Goal: Information Seeking & Learning: Find specific fact

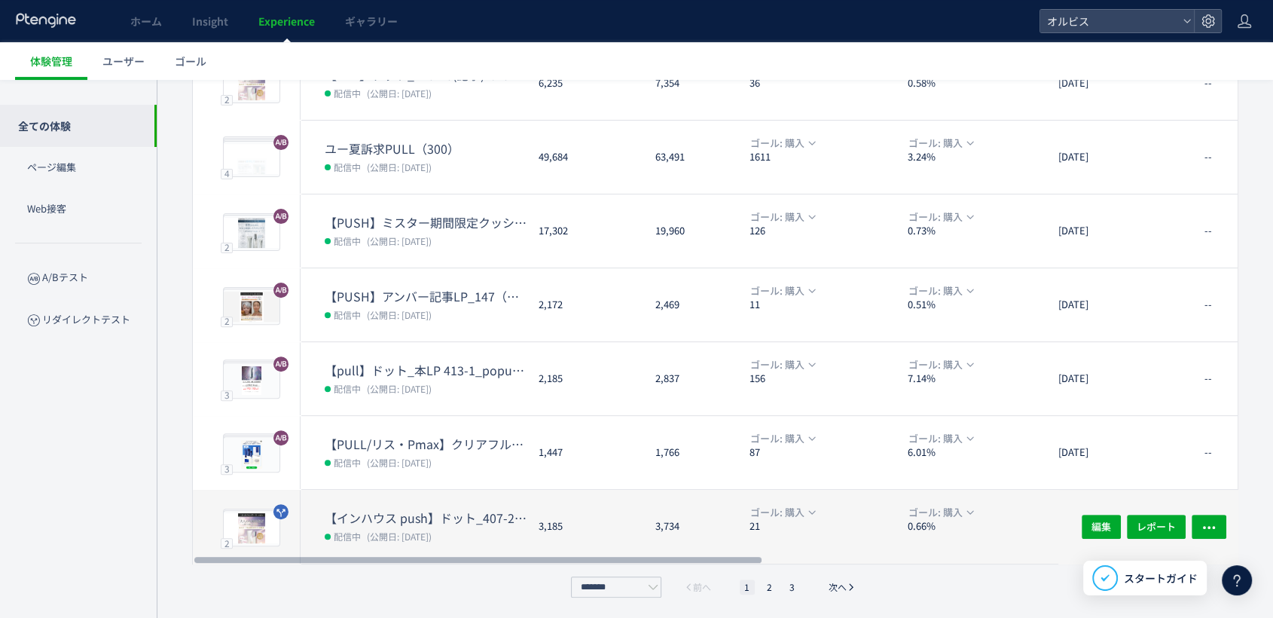
scroll to position [422, 0]
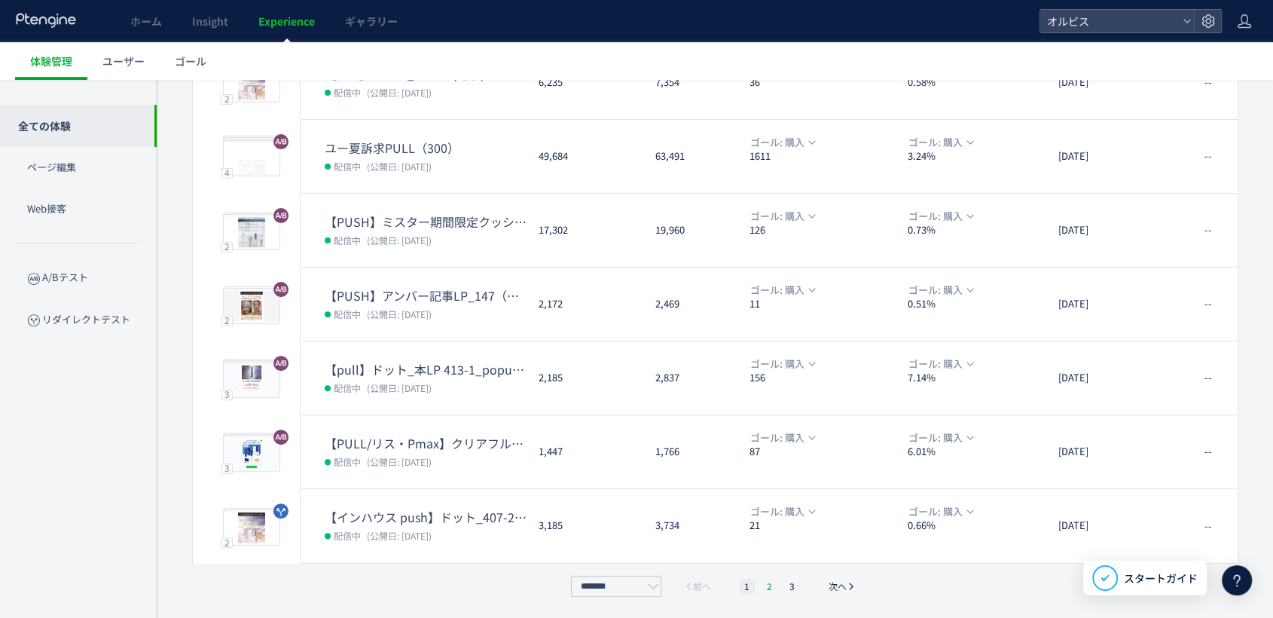
click at [771, 589] on li "2" at bounding box center [770, 586] width 15 height 15
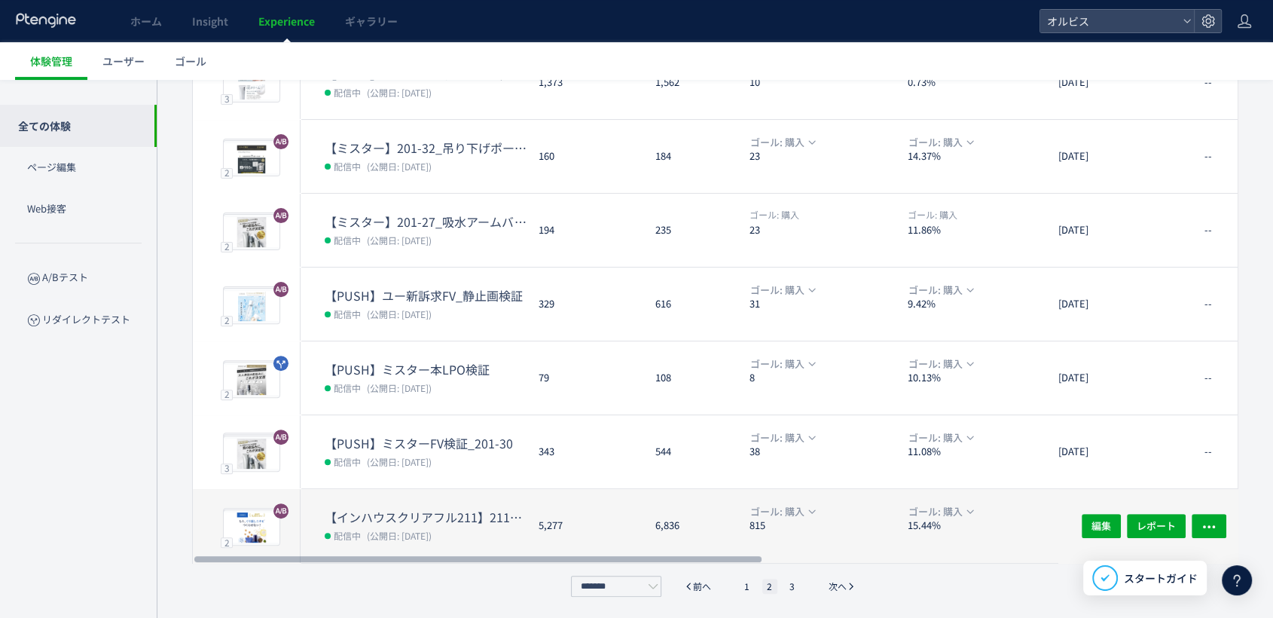
click at [478, 525] on dd "配信中 (公開日: [DATE])" at bounding box center [426, 535] width 202 height 20
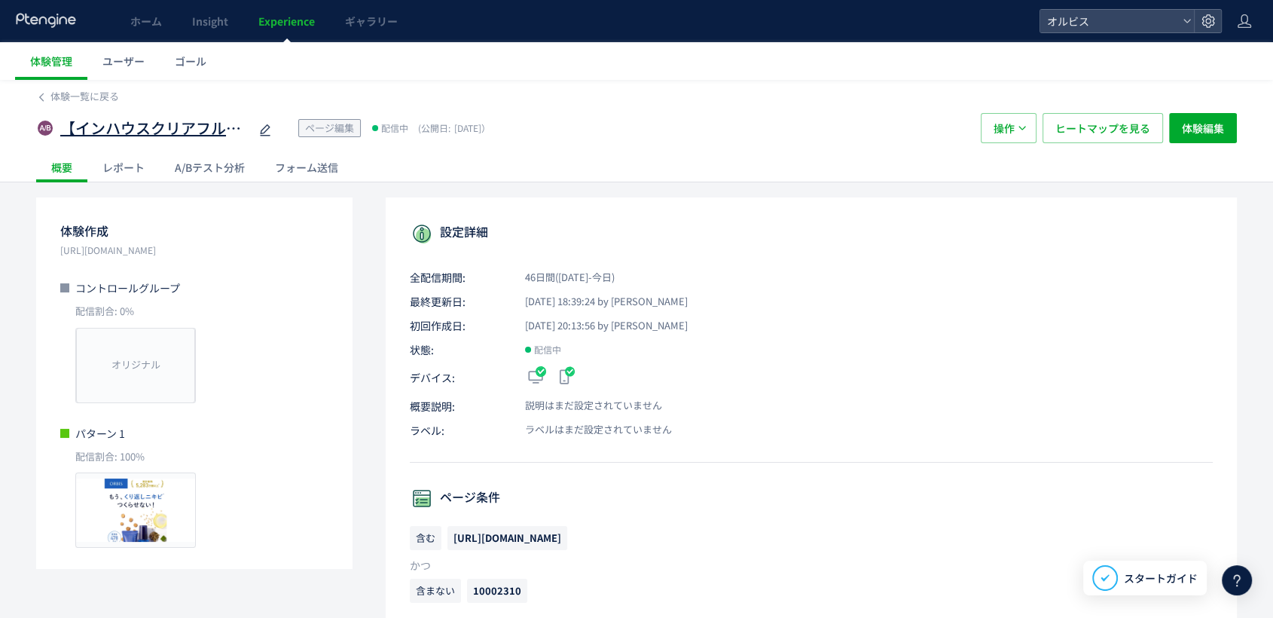
click at [208, 114] on div "【インハウスクリアフル211】211　口コミ＆2ndCVブロックトルツメ検証※10002310除外" at bounding box center [167, 128] width 214 height 30
click at [202, 134] on span "【インハウスクリアフル211】211　口コミ＆2ndCVブロックトルツメ検証※10002310除外" at bounding box center [154, 129] width 188 height 22
click at [74, 90] on span "体験一覧に戻る" at bounding box center [84, 96] width 69 height 14
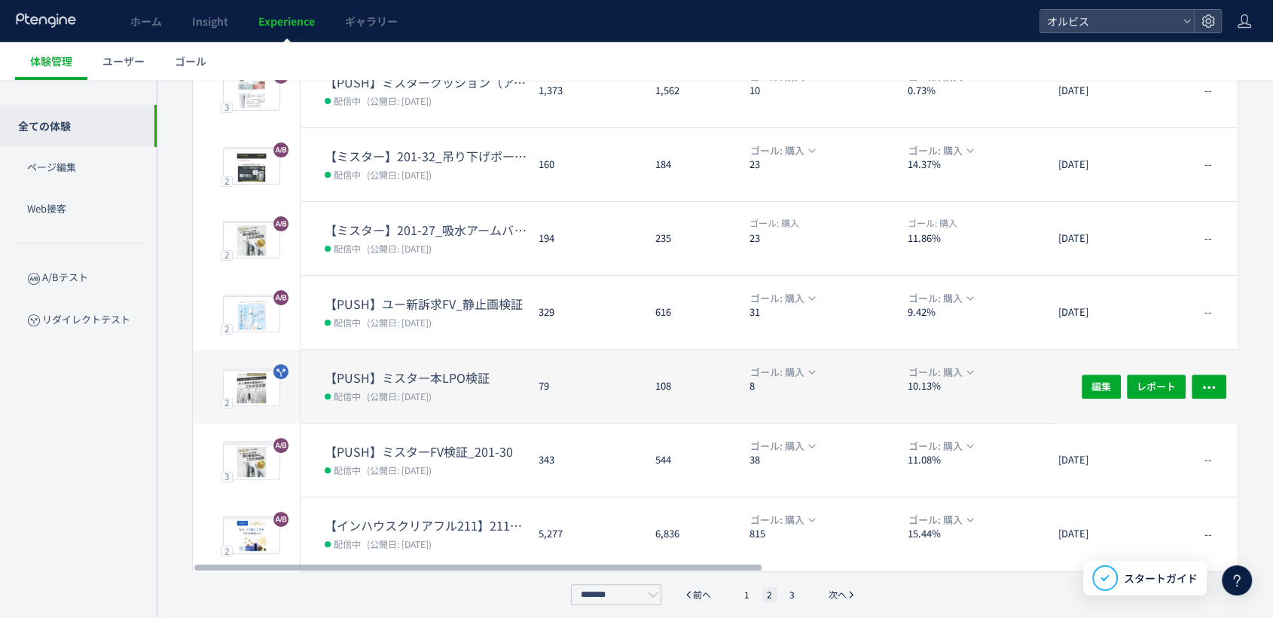
scroll to position [422, 0]
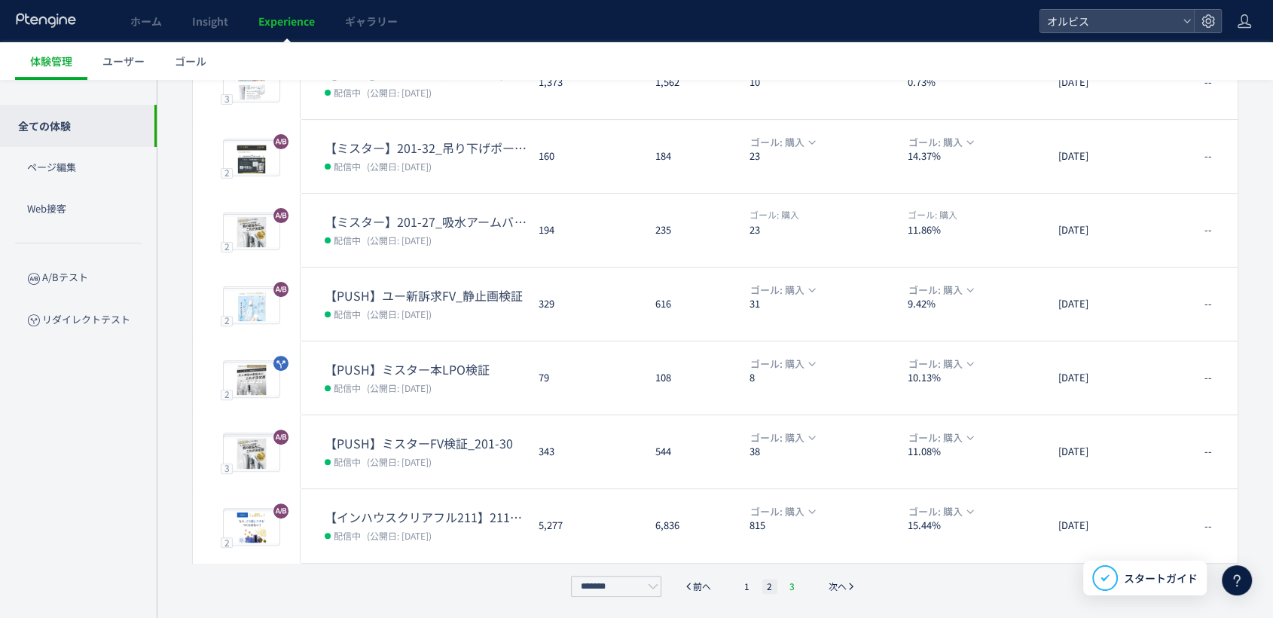
click at [796, 585] on li "3" at bounding box center [792, 586] width 15 height 15
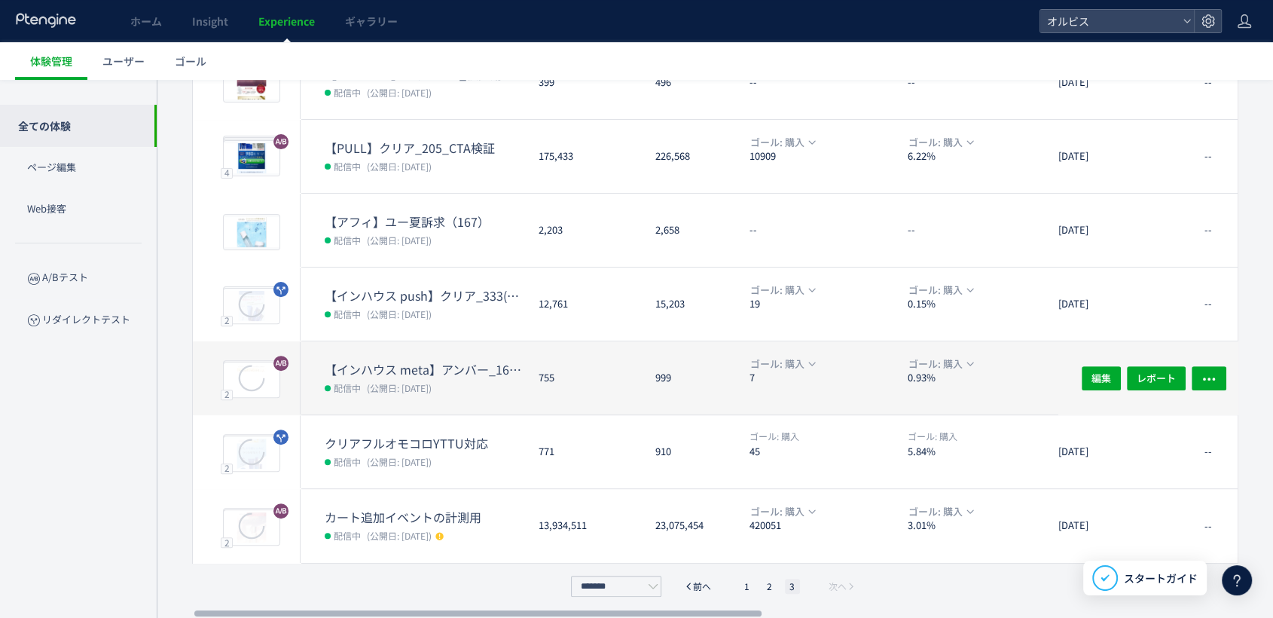
scroll to position [0, 0]
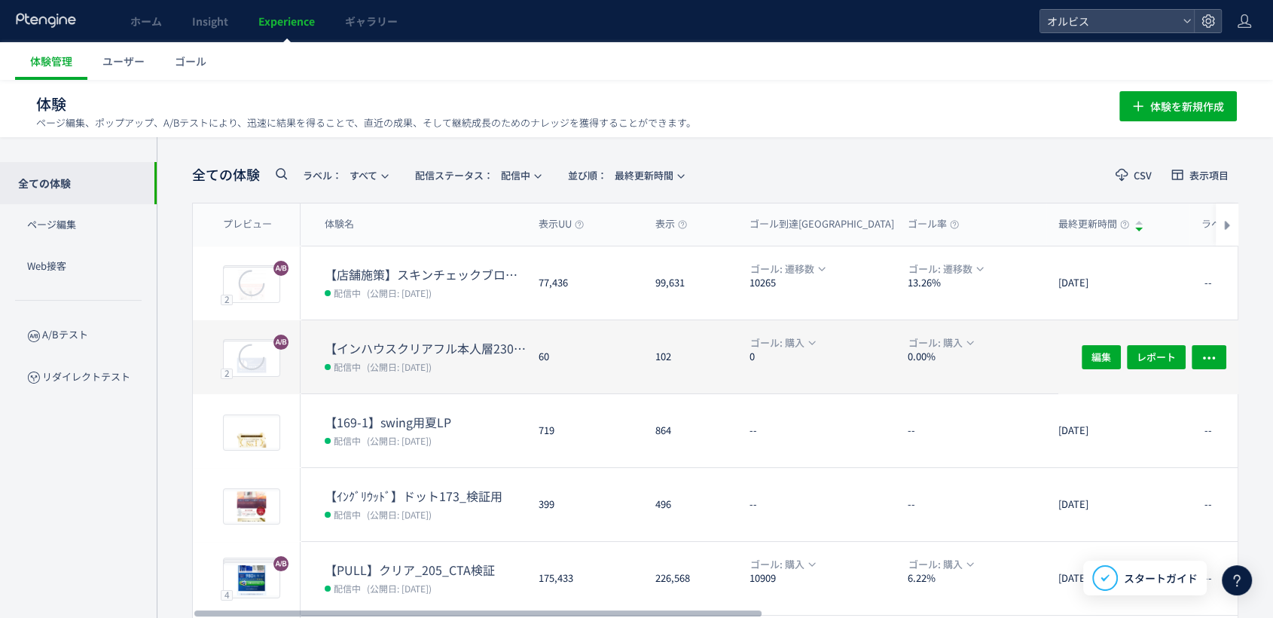
click at [432, 369] on span "(公開日: [DATE])" at bounding box center [399, 366] width 65 height 13
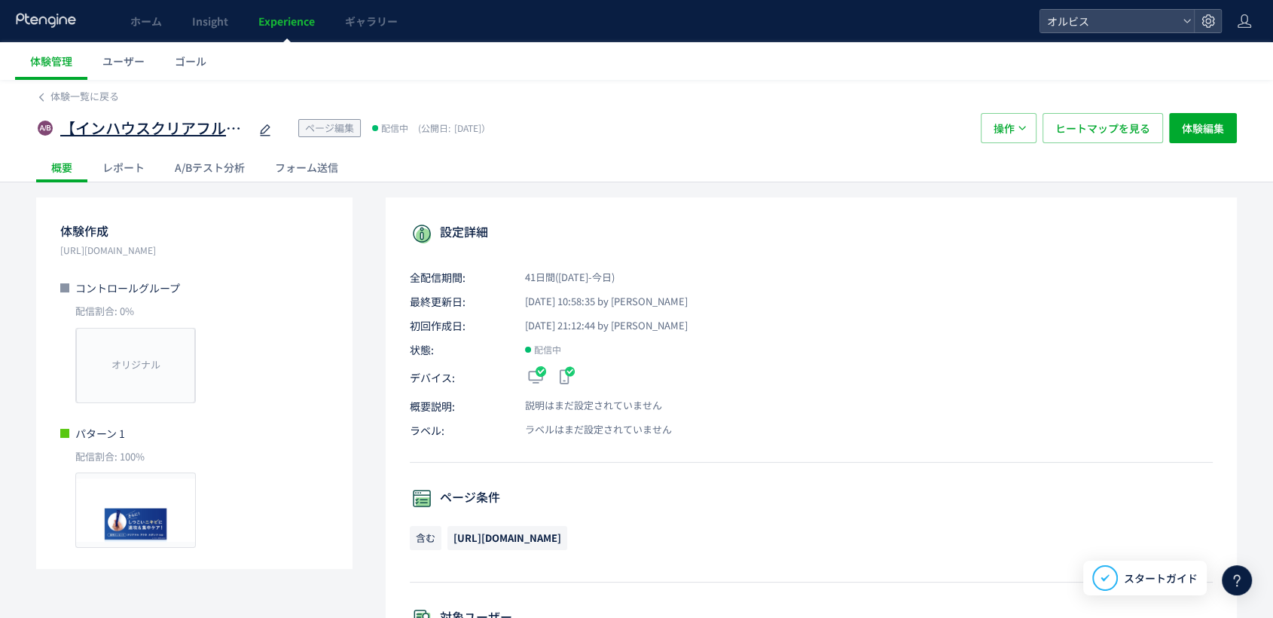
click at [210, 129] on span "【インハウスクリアフル本人層230】230　FV+ブロック変更検証" at bounding box center [154, 129] width 188 height 22
click at [66, 96] on span "体験一覧に戻る" at bounding box center [84, 96] width 69 height 14
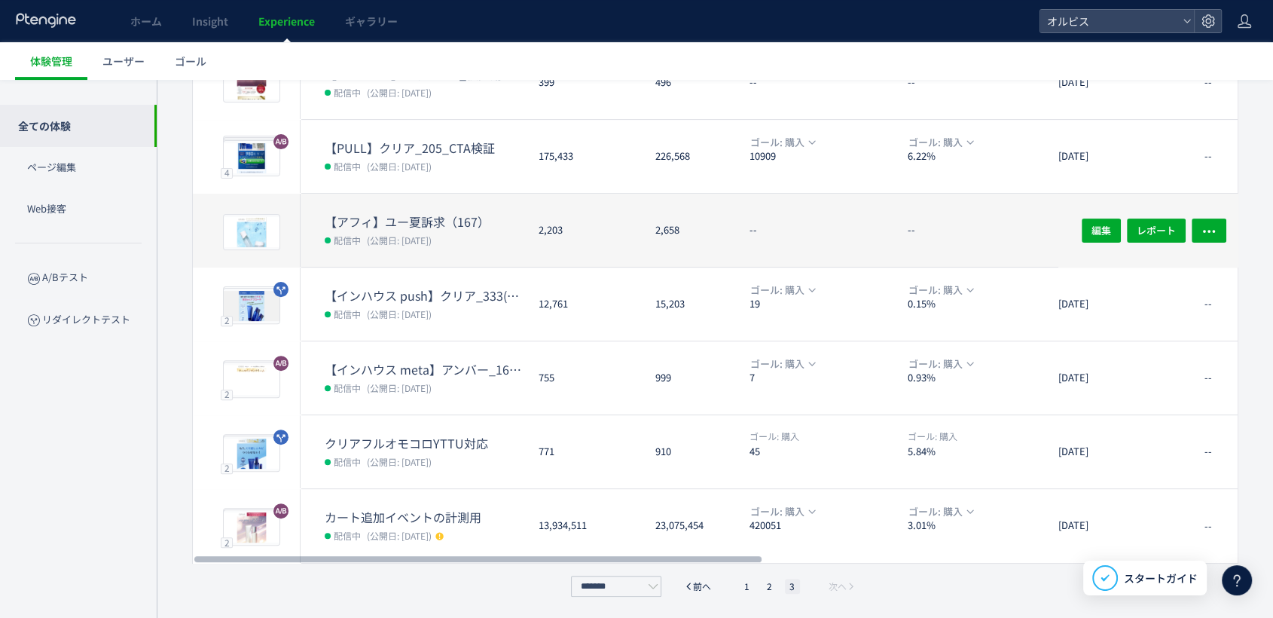
scroll to position [422, 0]
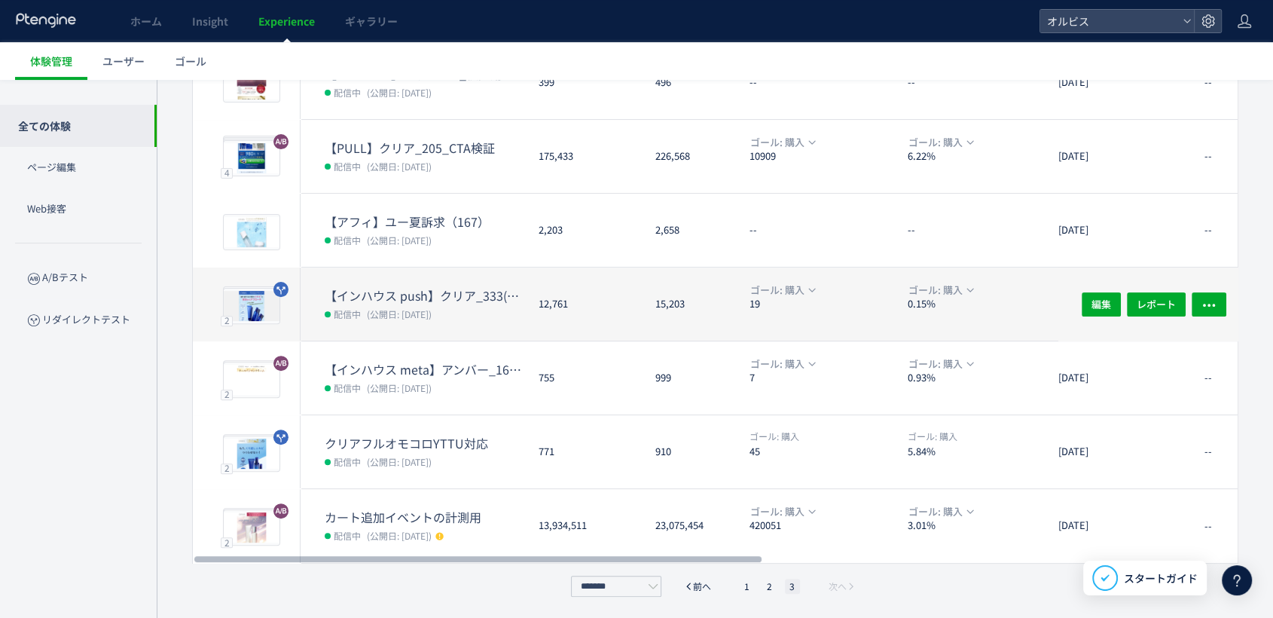
click at [470, 304] on dd "配信中 (公開日: [DATE])" at bounding box center [426, 314] width 202 height 20
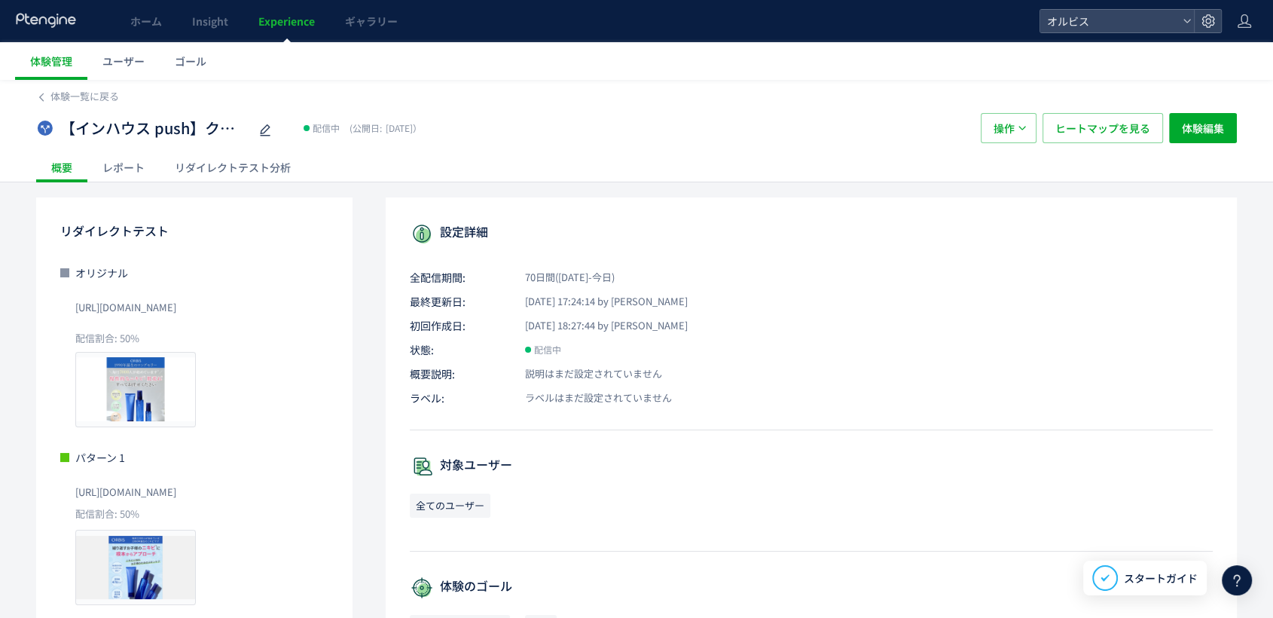
click at [212, 164] on div "リダイレクトテスト分析" at bounding box center [233, 167] width 146 height 30
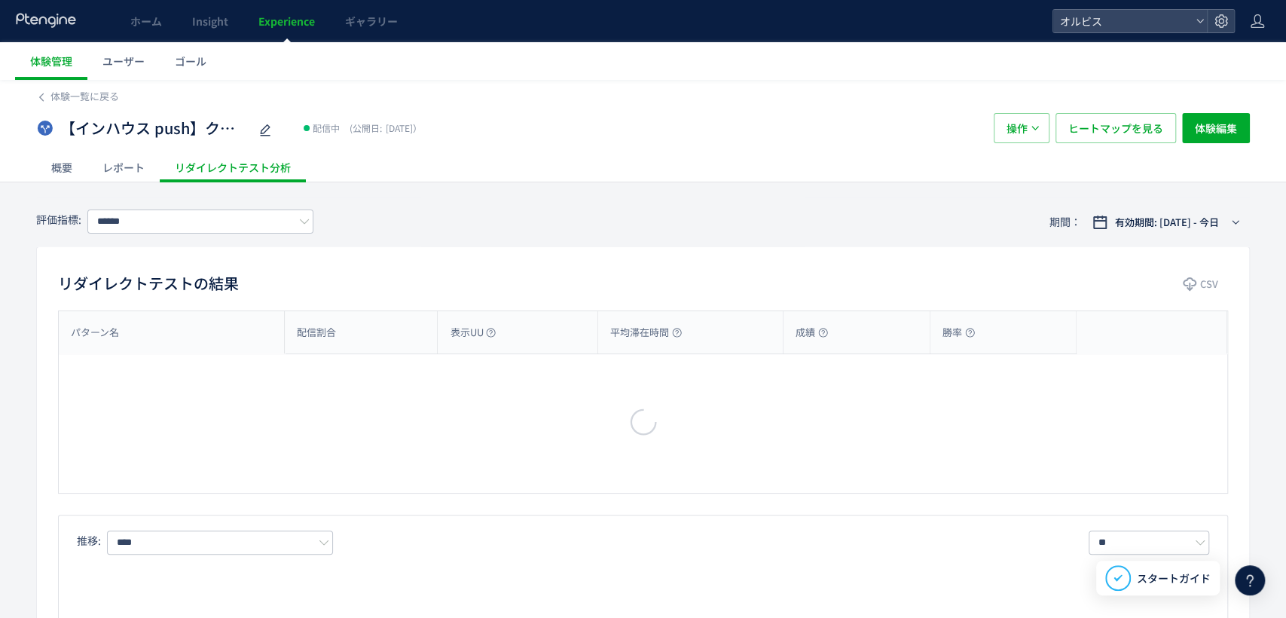
type input "*********"
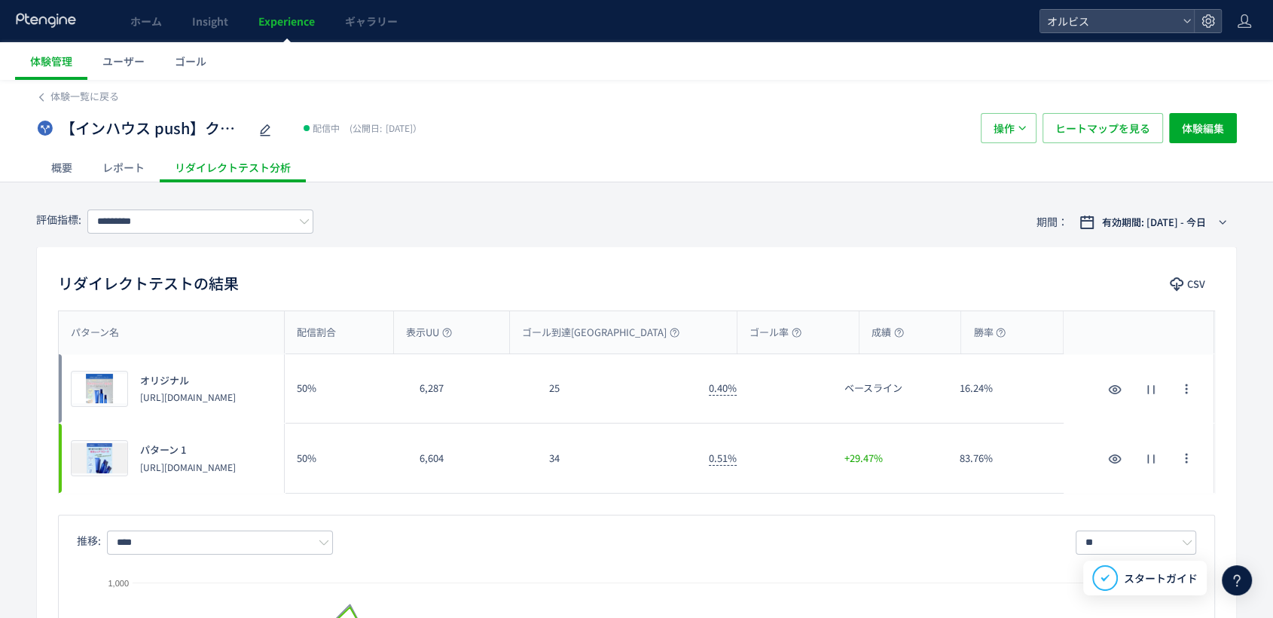
click at [105, 104] on div "【インハウス push】クリア_333(記事アンケ)vs345（記事BU） 配信中 (公開日: [DATE]） 操作 ヒートマップを見る 体験編集" at bounding box center [636, 128] width 1201 height 48
click at [101, 98] on span "体験一覧に戻る" at bounding box center [84, 96] width 69 height 14
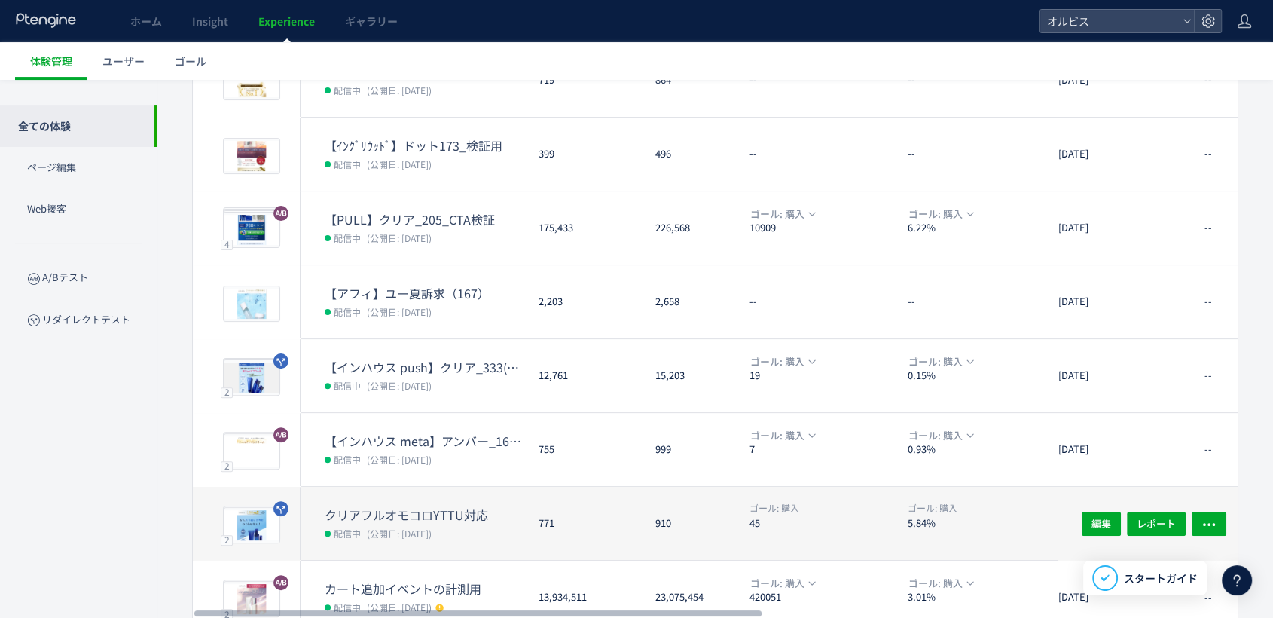
scroll to position [422, 0]
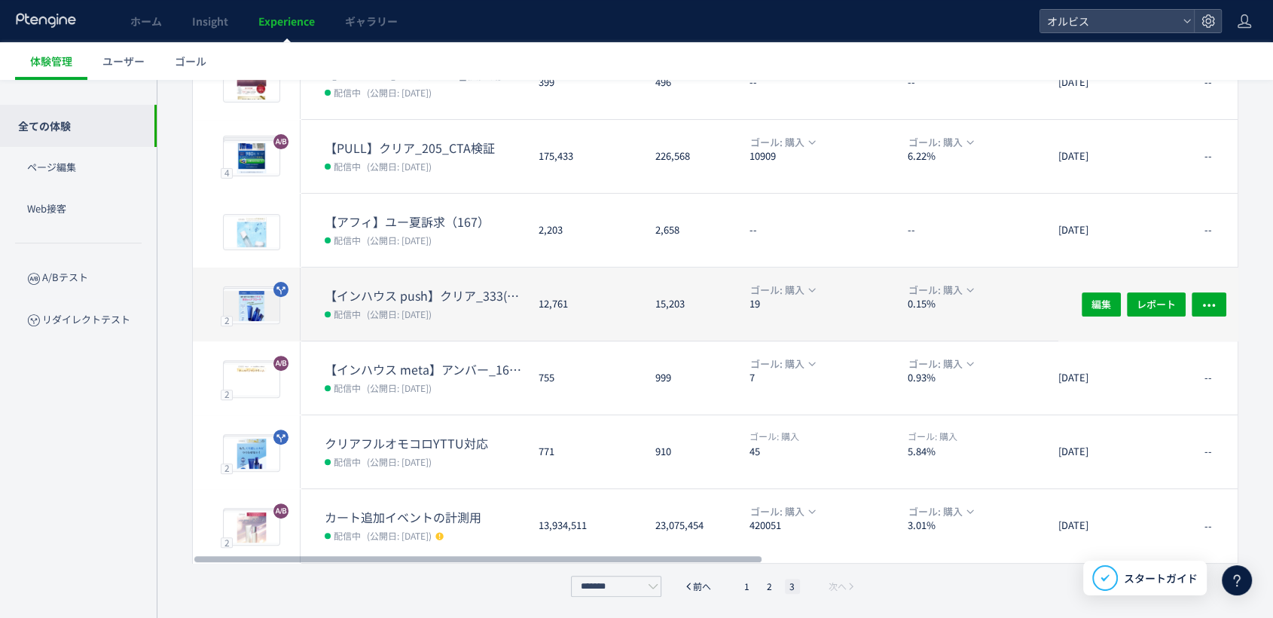
click at [445, 287] on dt "【インハウス push】クリア_333(記事アンケ)vs345（記事BU）" at bounding box center [426, 295] width 202 height 17
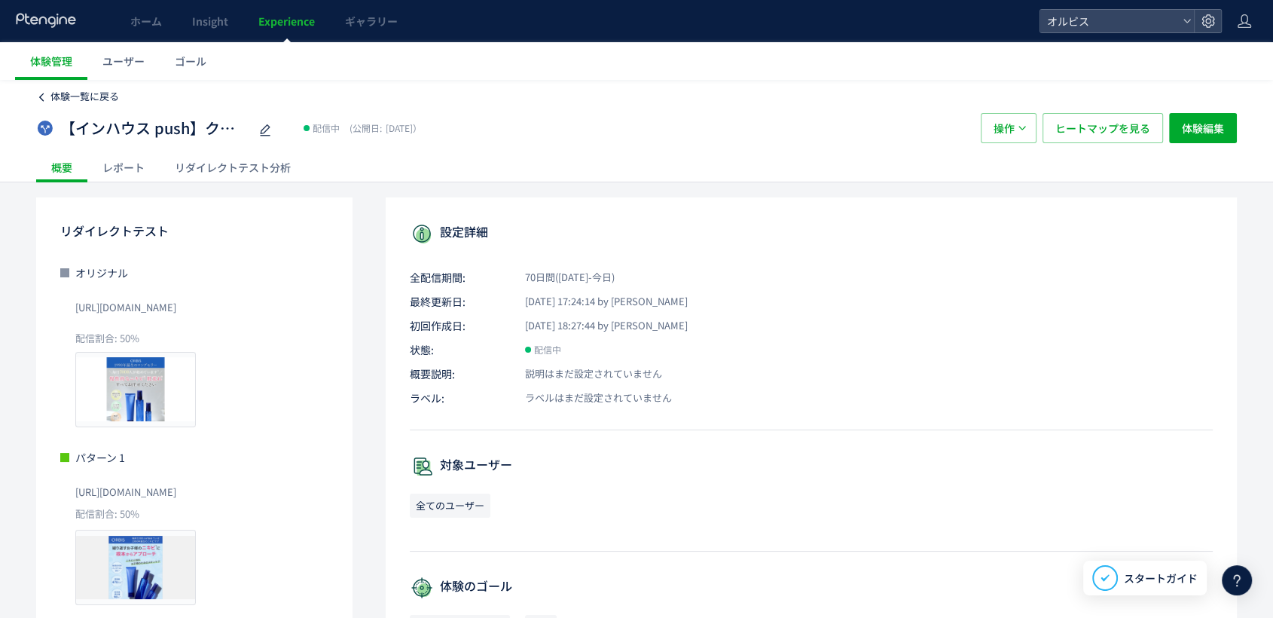
click at [89, 98] on span "体験一覧に戻る" at bounding box center [84, 96] width 69 height 14
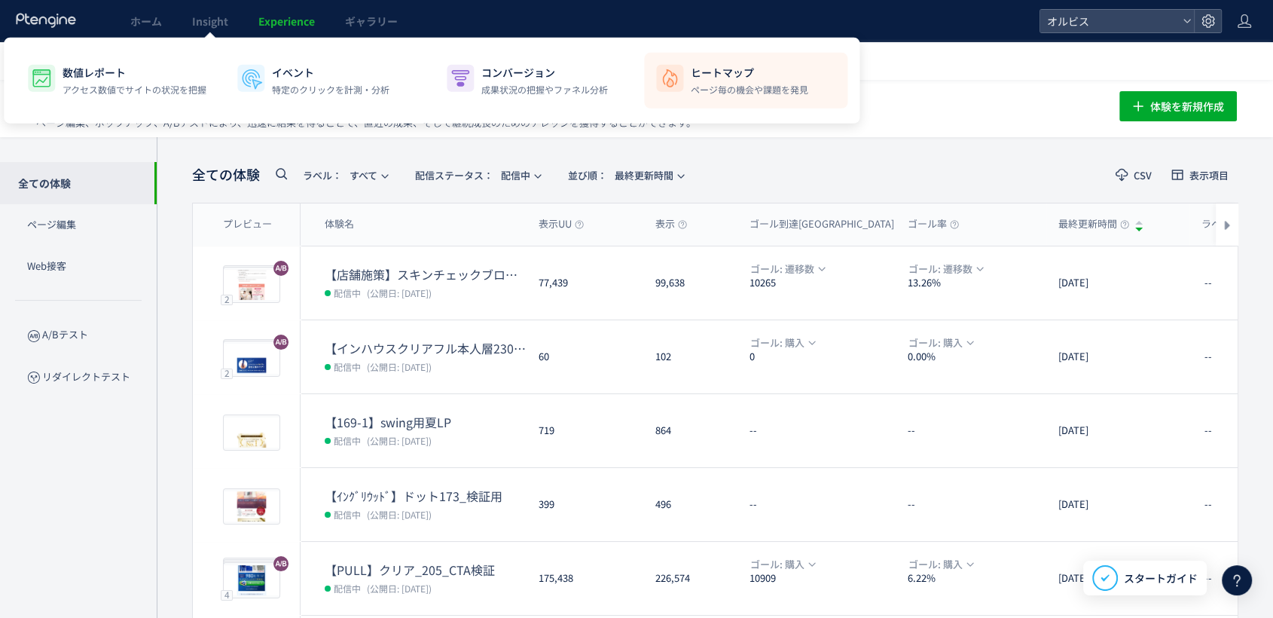
click at [726, 102] on li "ヒートマップ ページ毎の機会や課題を発見" at bounding box center [745, 81] width 203 height 56
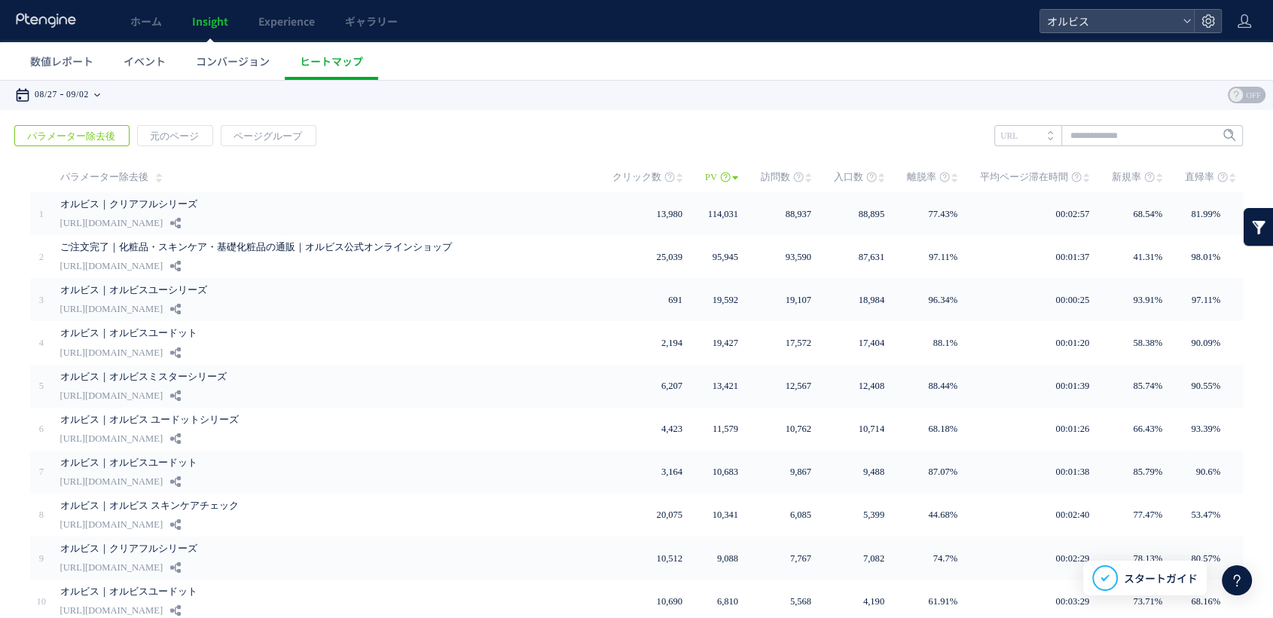
click at [100, 99] on icon at bounding box center [97, 95] width 6 height 30
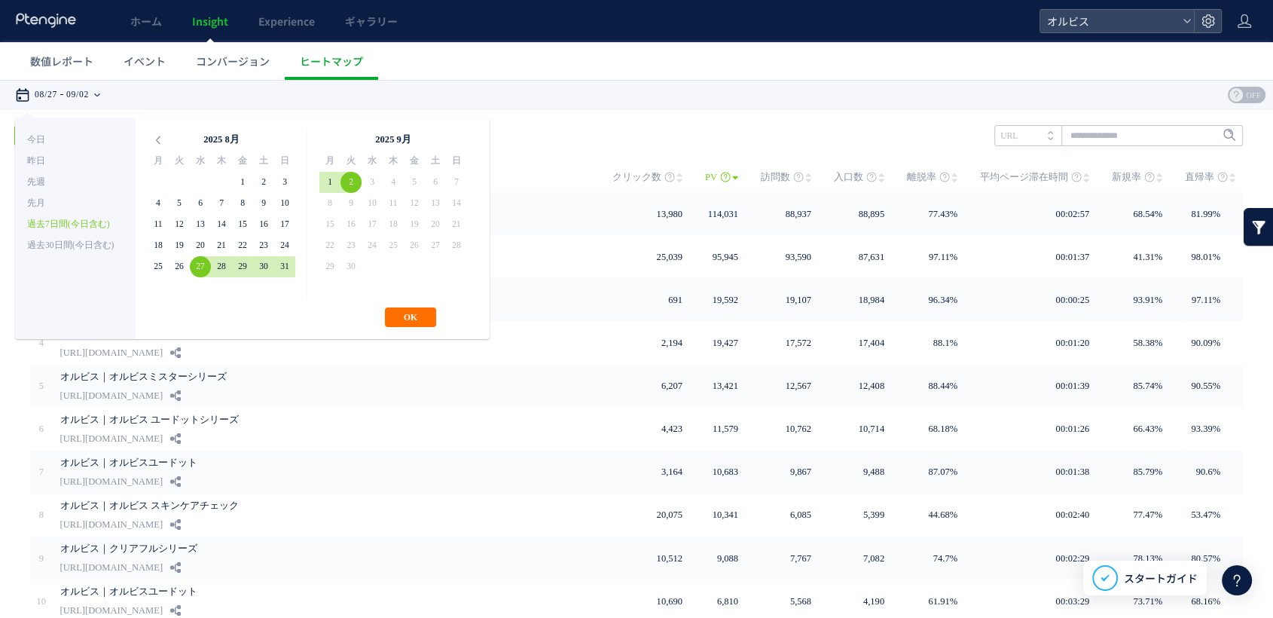
click at [69, 221] on li "過去7日間(今日含む)" at bounding box center [75, 224] width 96 height 21
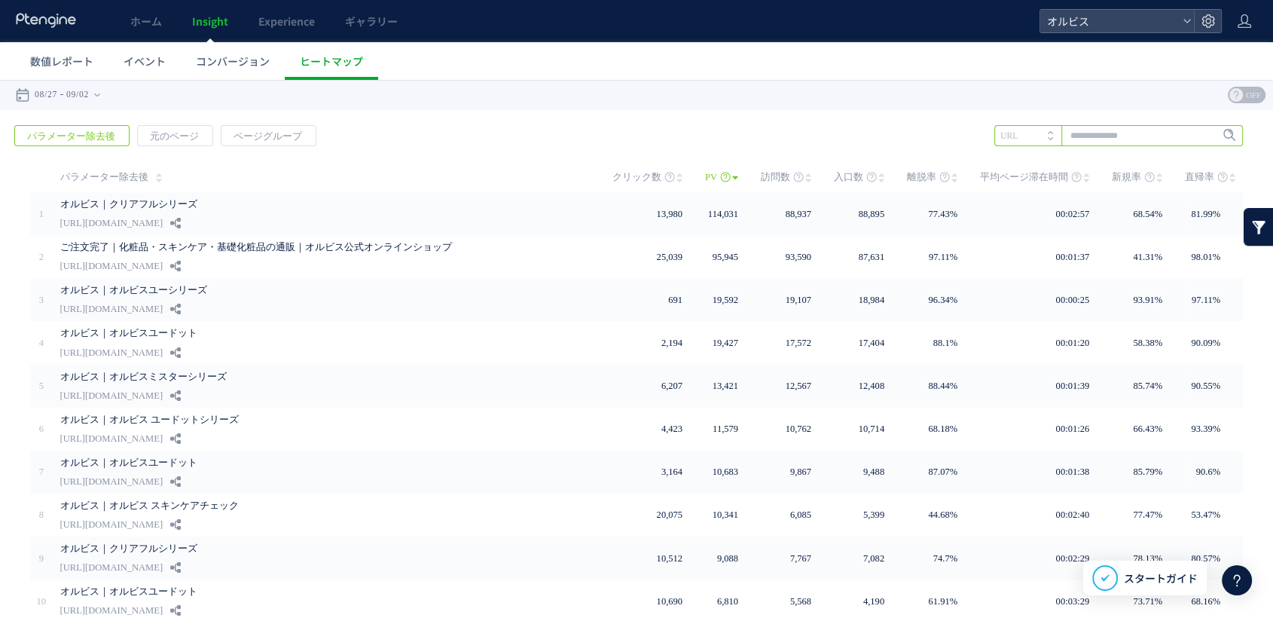
click at [1085, 133] on input "text" at bounding box center [1119, 135] width 249 height 21
click at [1085, 133] on input "*" at bounding box center [1119, 135] width 249 height 21
type input "***"
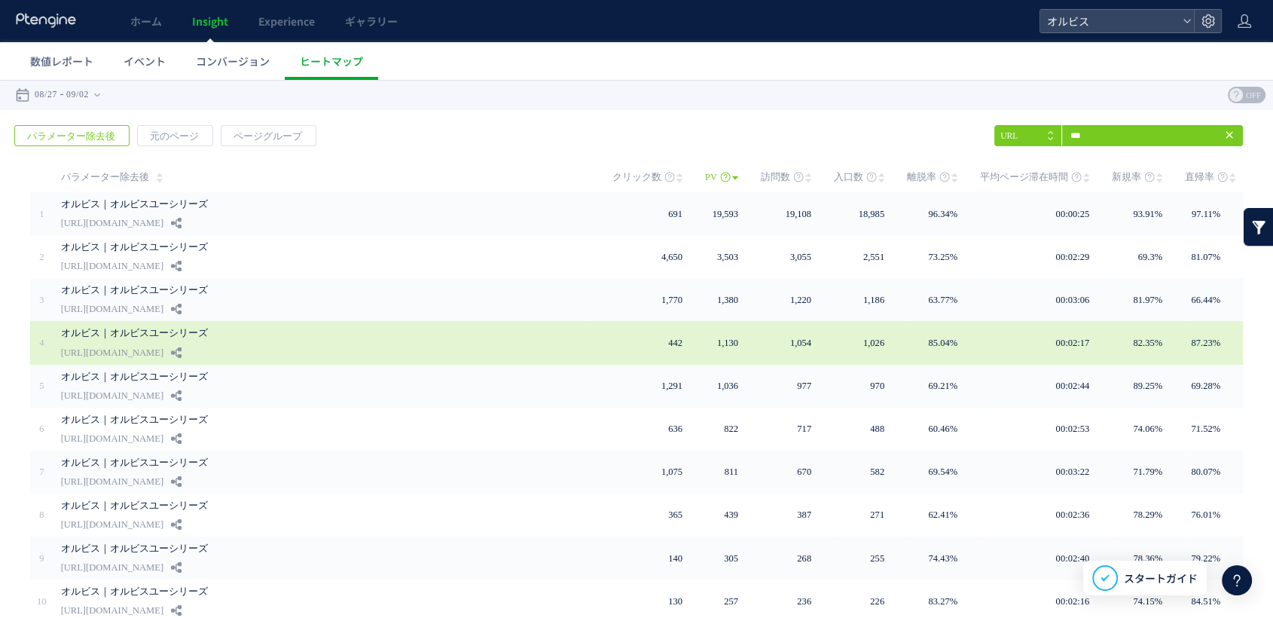
click at [164, 345] on link "[URL][DOMAIN_NAME]" at bounding box center [112, 353] width 102 height 18
drag, startPoint x: 251, startPoint y: 350, endPoint x: 63, endPoint y: 357, distance: 188.5
click at [63, 357] on div "オルビス｜オルビスユーシリーズ [URL][DOMAIN_NAME]" at bounding box center [326, 342] width 530 height 43
copy div "[URL][DOMAIN_NAME]"
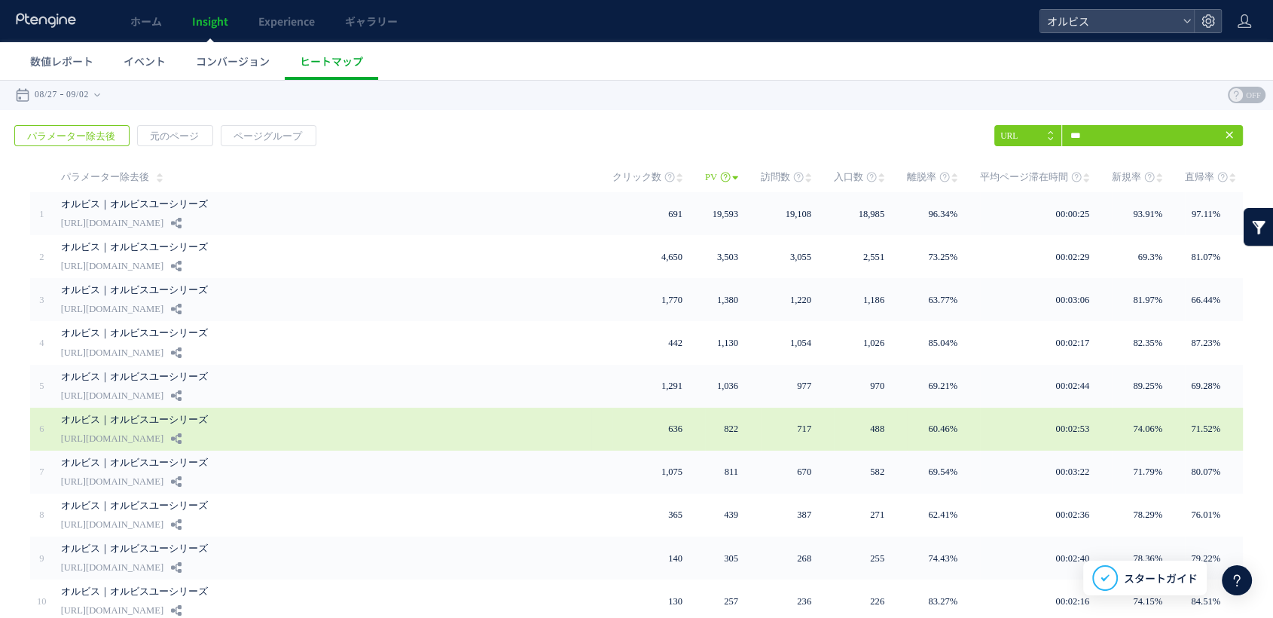
drag, startPoint x: 60, startPoint y: 436, endPoint x: 240, endPoint y: 437, distance: 180.1
click at [240, 437] on td "オルビス｜オルビスユーシリーズ https://pr.orbis.co.jp/cosmetics/u/313" at bounding box center [322, 429] width 538 height 43
copy link "[URL][DOMAIN_NAME]"
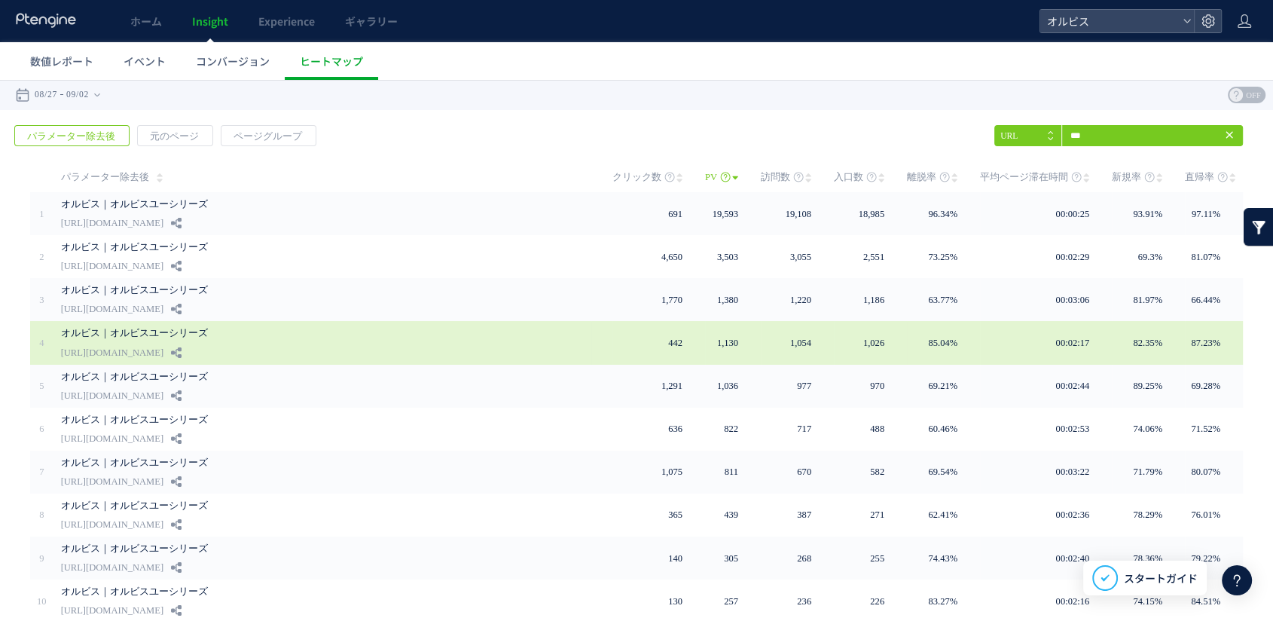
scroll to position [69, 0]
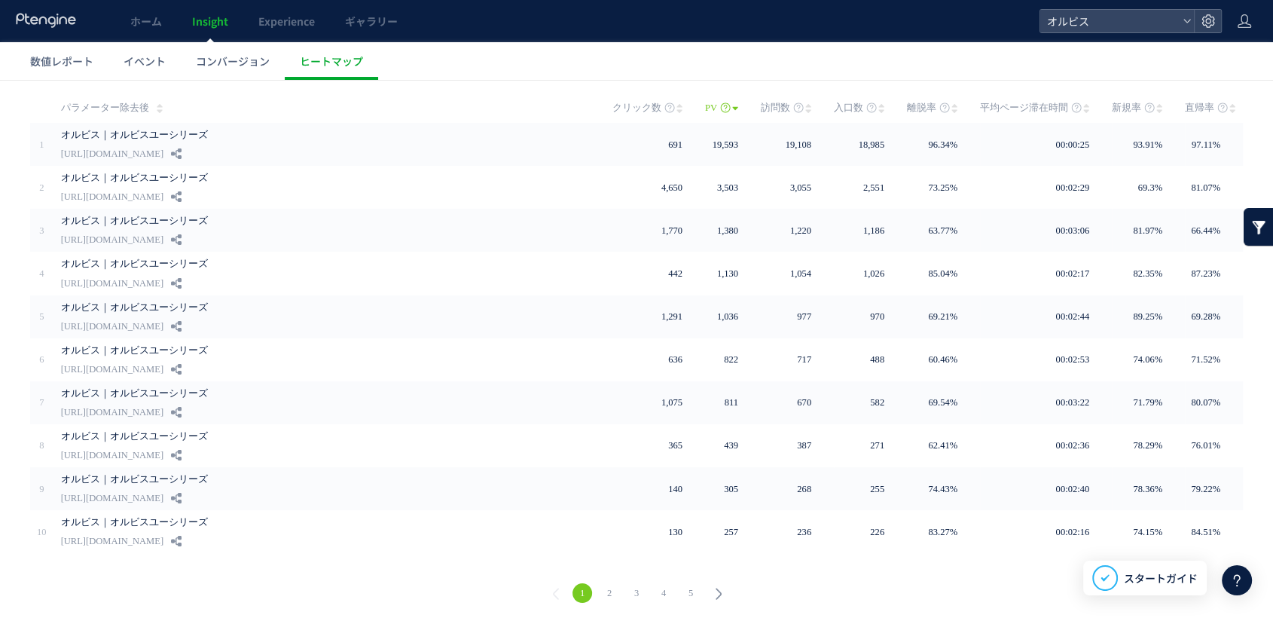
click at [609, 590] on link "2" at bounding box center [610, 593] width 20 height 20
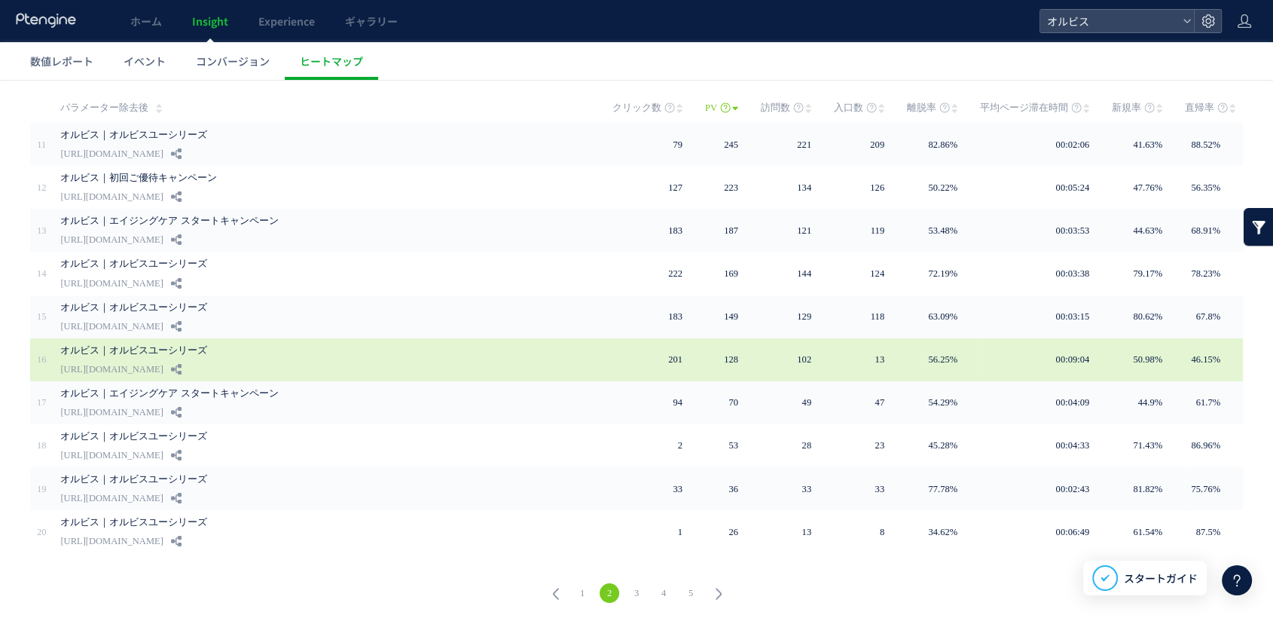
scroll to position [0, 0]
